Goal: Information Seeking & Learning: Learn about a topic

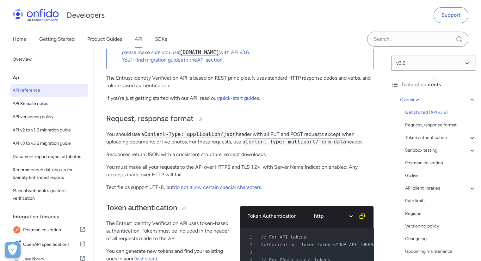
scroll to position [106, 0]
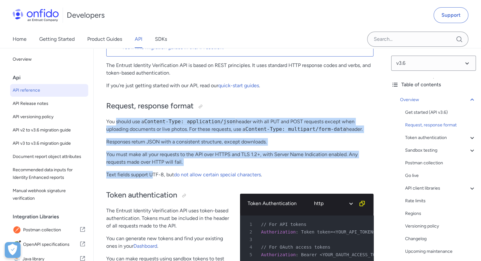
drag, startPoint x: 117, startPoint y: 120, endPoint x: 151, endPoint y: 173, distance: 63.7
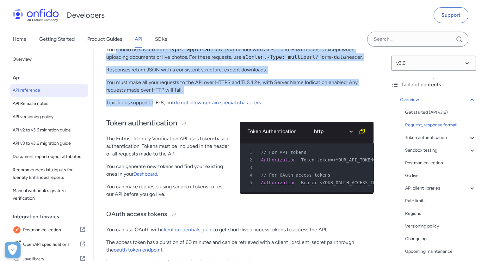
scroll to position [180, 0]
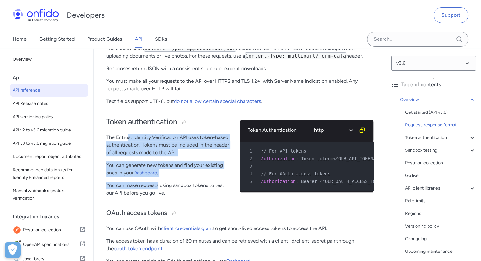
drag, startPoint x: 129, startPoint y: 141, endPoint x: 159, endPoint y: 186, distance: 54.6
click at [159, 186] on div "Token authentication The Entrust Identity Verification API uses token-based aut…" at bounding box center [168, 156] width 124 height 92
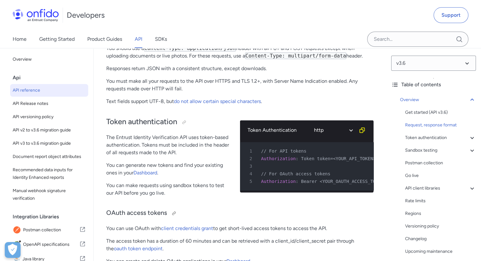
click at [194, 209] on h3 "OAuth access tokens" at bounding box center [239, 214] width 267 height 10
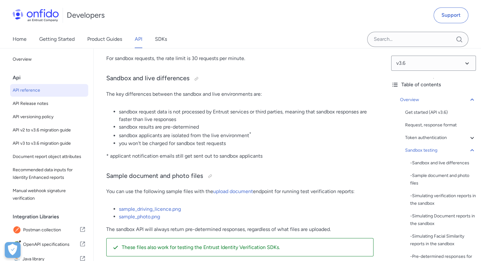
scroll to position [1123, 0]
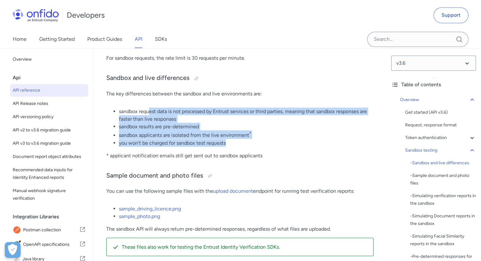
drag, startPoint x: 148, startPoint y: 113, endPoint x: 240, endPoint y: 148, distance: 97.7
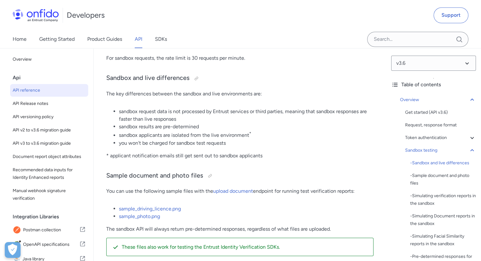
click at [253, 154] on p "* applicant notification emails still get sent out to sandbox applicants" at bounding box center [239, 156] width 267 height 8
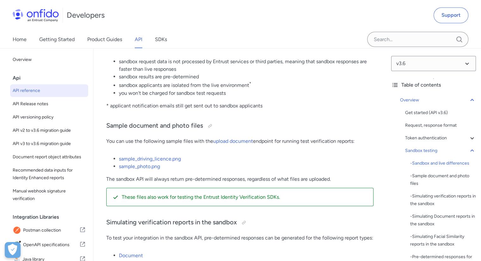
scroll to position [1173, 0]
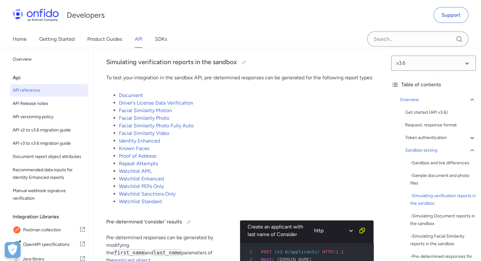
scroll to position [1334, 0]
click at [284, 152] on li "Known Faces" at bounding box center [246, 148] width 255 height 8
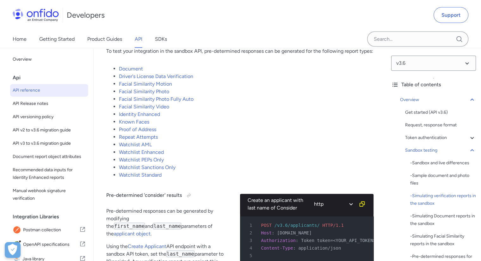
scroll to position [1359, 0]
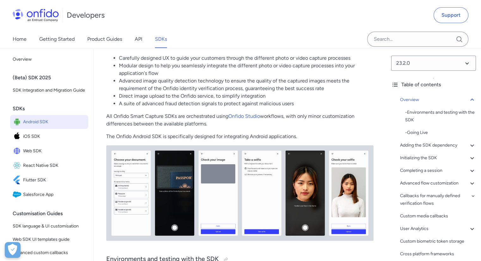
scroll to position [119, 0]
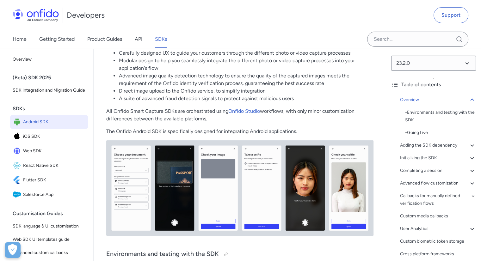
click at [189, 172] on img at bounding box center [239, 189] width 267 height 96
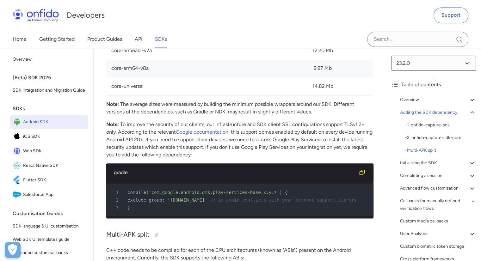
scroll to position [1091, 0]
